Goal: Task Accomplishment & Management: Manage account settings

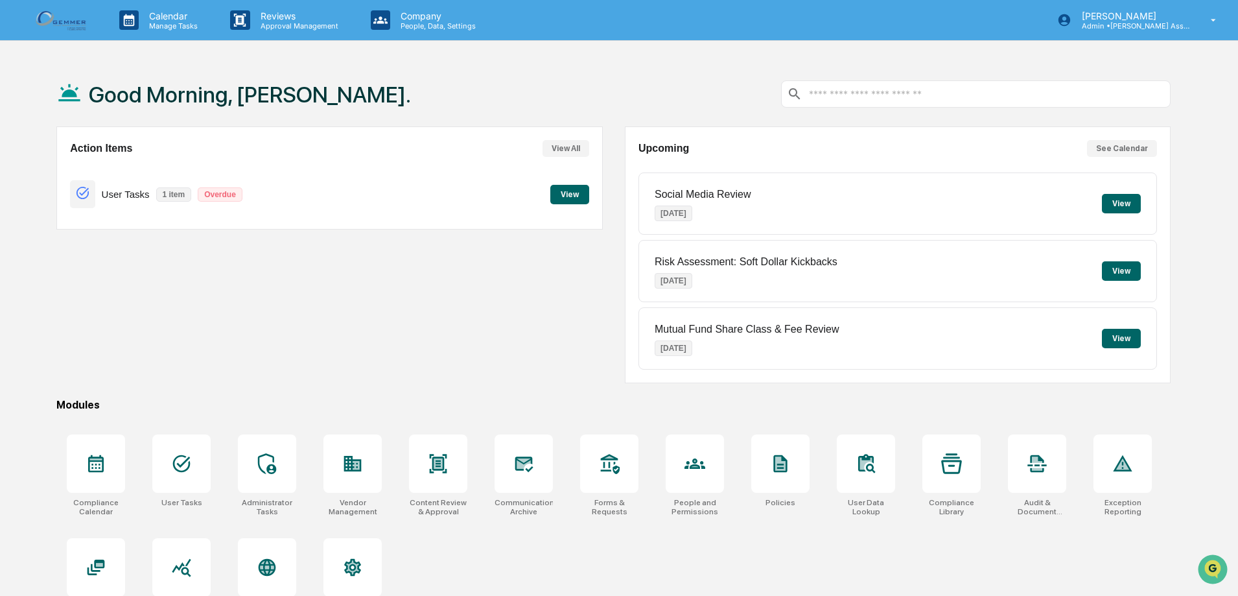
scroll to position [62, 0]
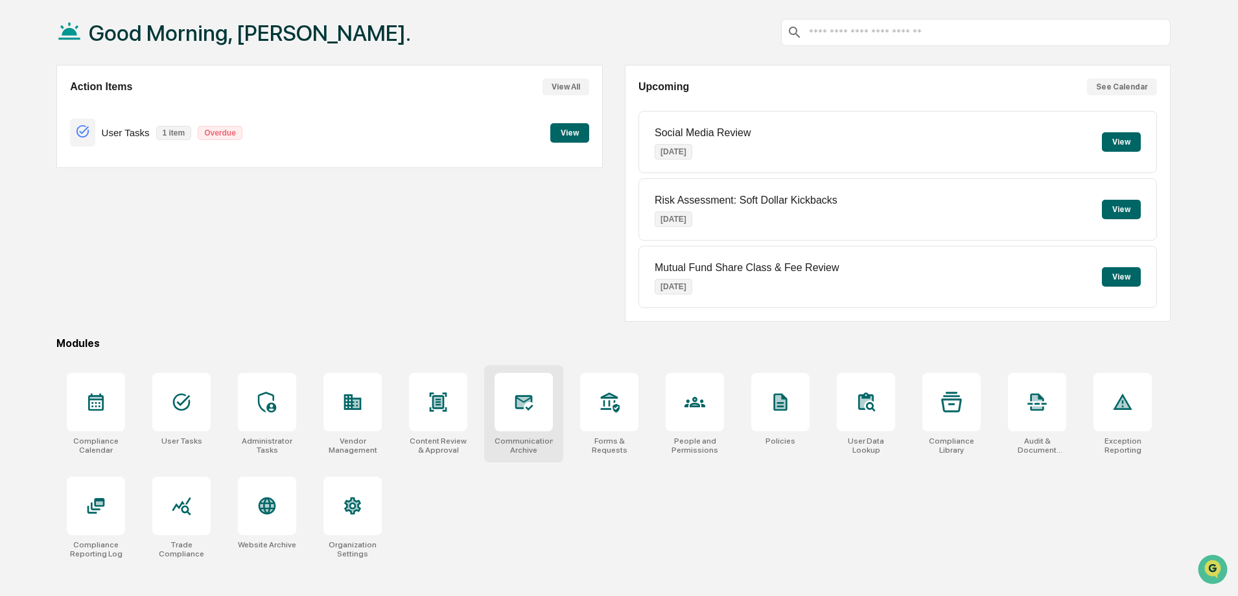
click at [518, 419] on div at bounding box center [524, 402] width 58 height 58
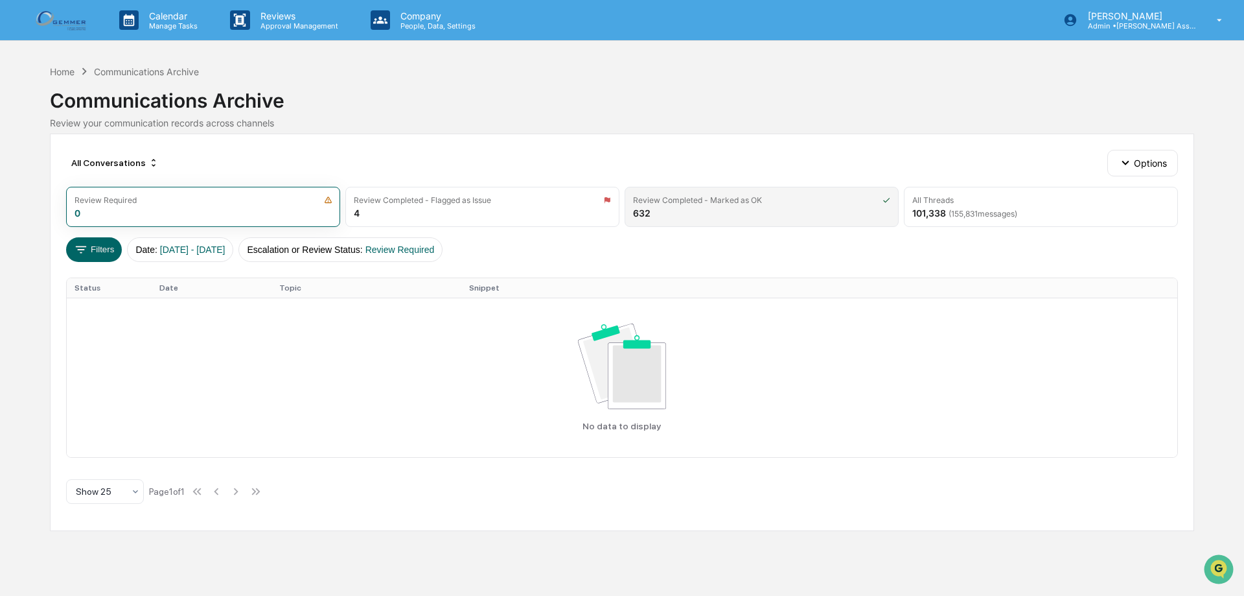
click at [780, 212] on div "Review Completed - Marked as OK 632" at bounding box center [762, 207] width 274 height 40
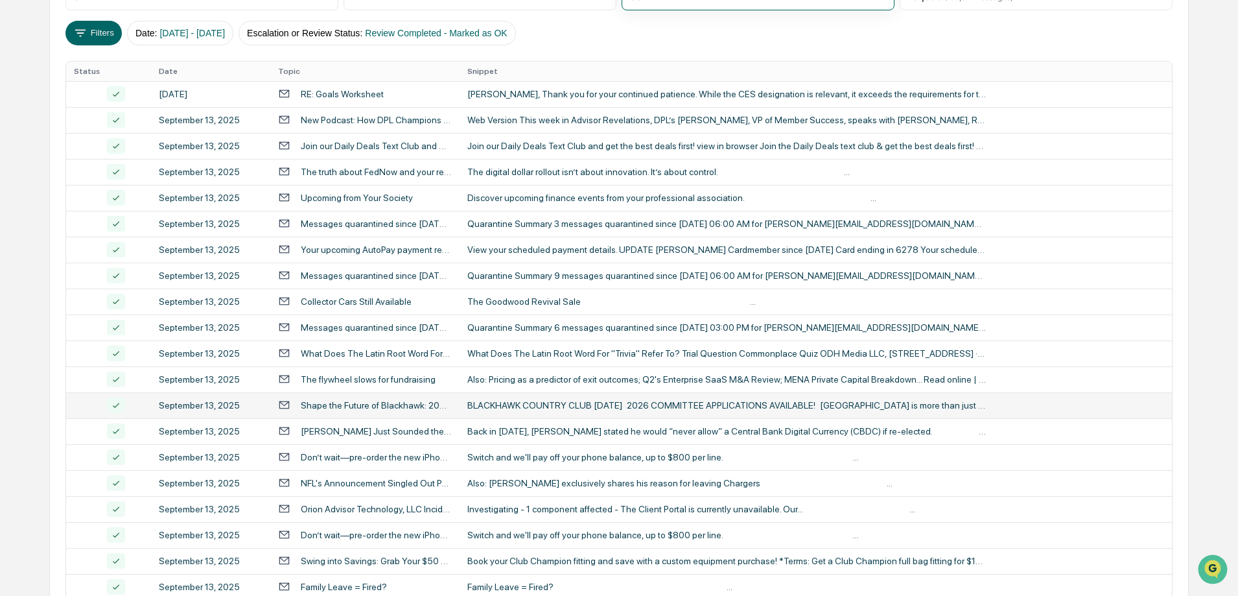
scroll to position [194, 0]
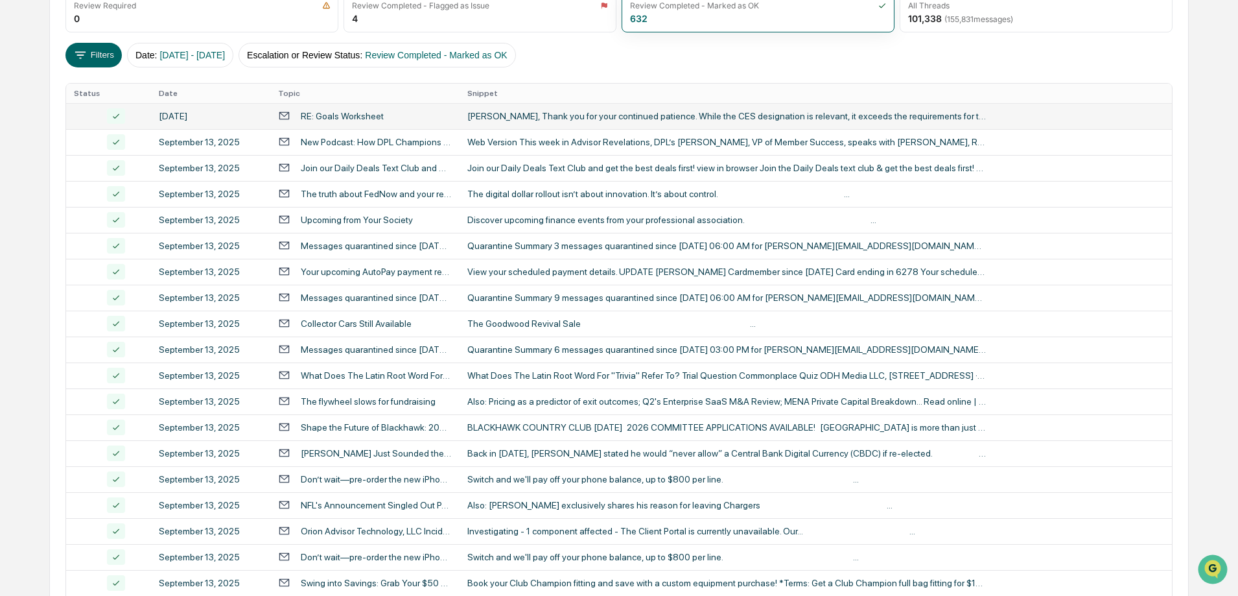
click at [668, 117] on div "[PERSON_NAME], Thank you for your continued patience. While the CES designation…" at bounding box center [726, 116] width 518 height 10
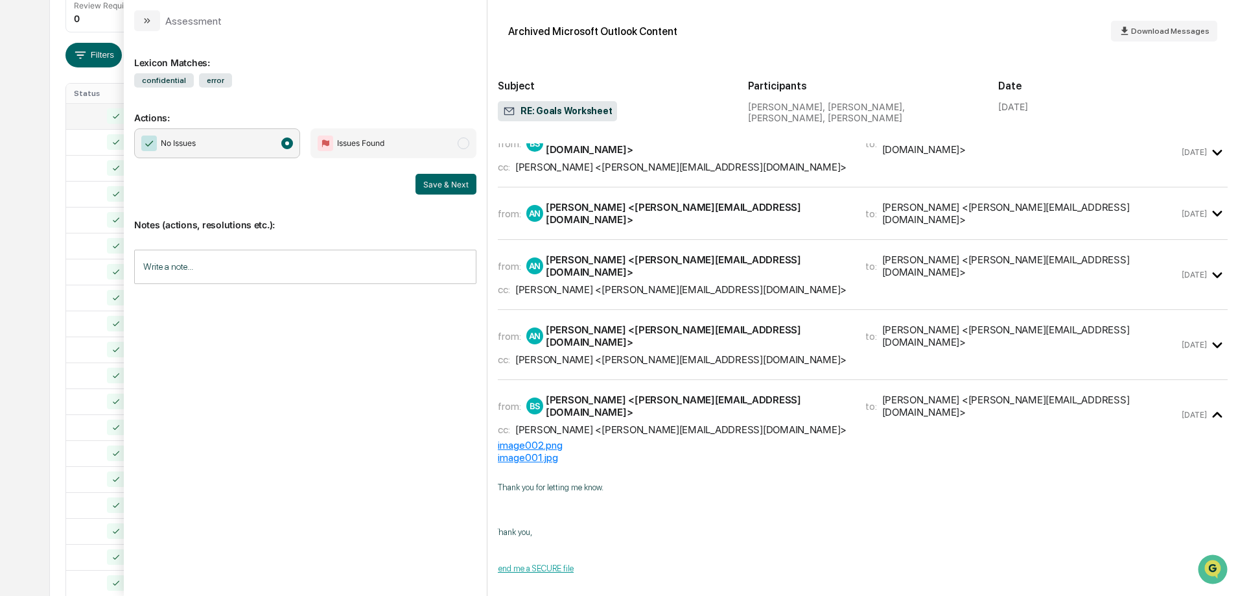
scroll to position [194, 0]
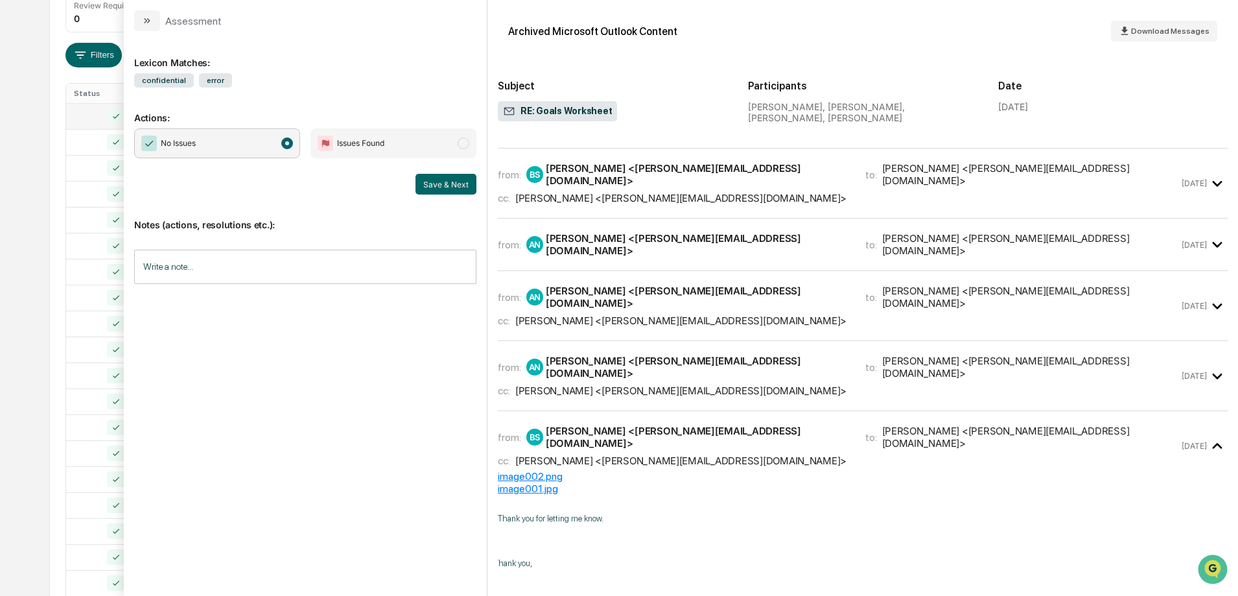
click at [744, 384] on div "cc: [PERSON_NAME] <[PERSON_NAME][EMAIL_ADDRESS][DOMAIN_NAME]>" at bounding box center [838, 390] width 681 height 12
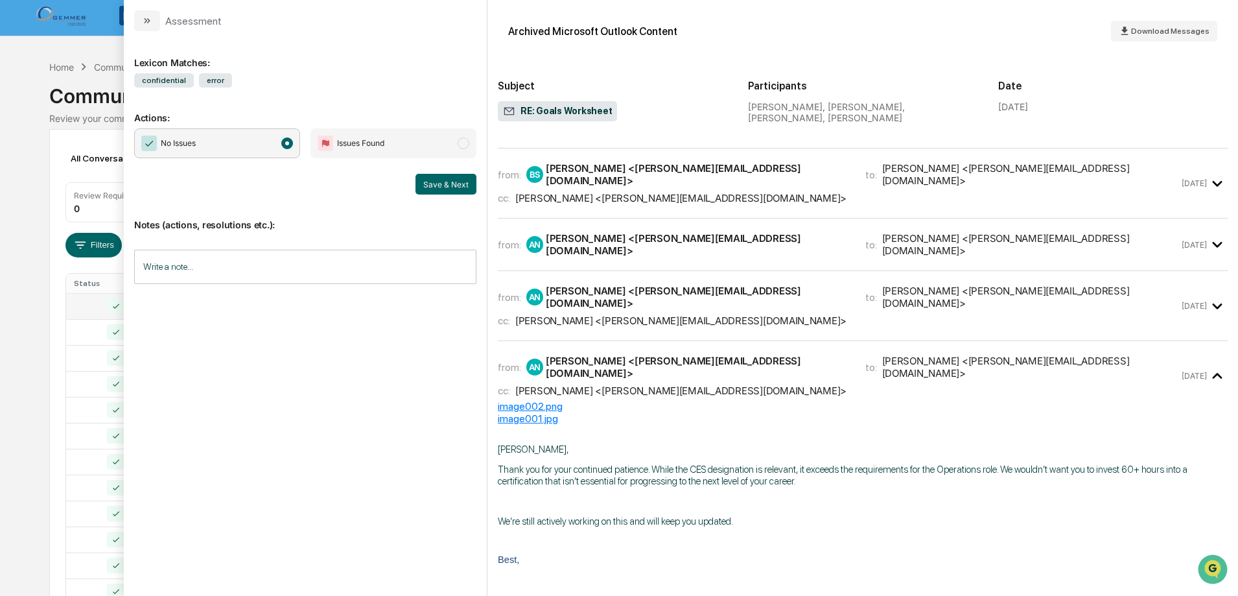
scroll to position [0, 0]
click at [155, 21] on button "modal" at bounding box center [147, 20] width 26 height 21
